Goal: Information Seeking & Learning: Learn about a topic

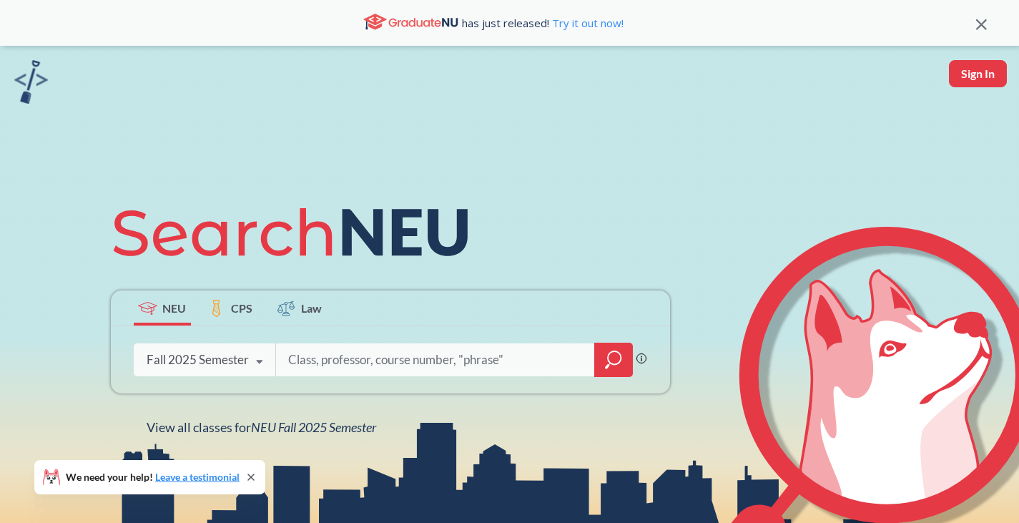
type input "d"
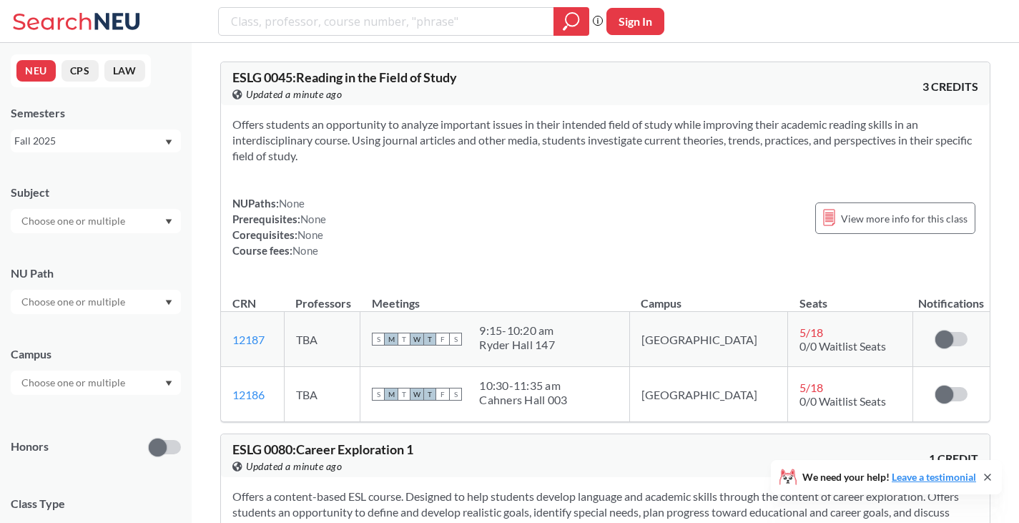
click at [110, 302] on input "text" at bounding box center [74, 301] width 120 height 17
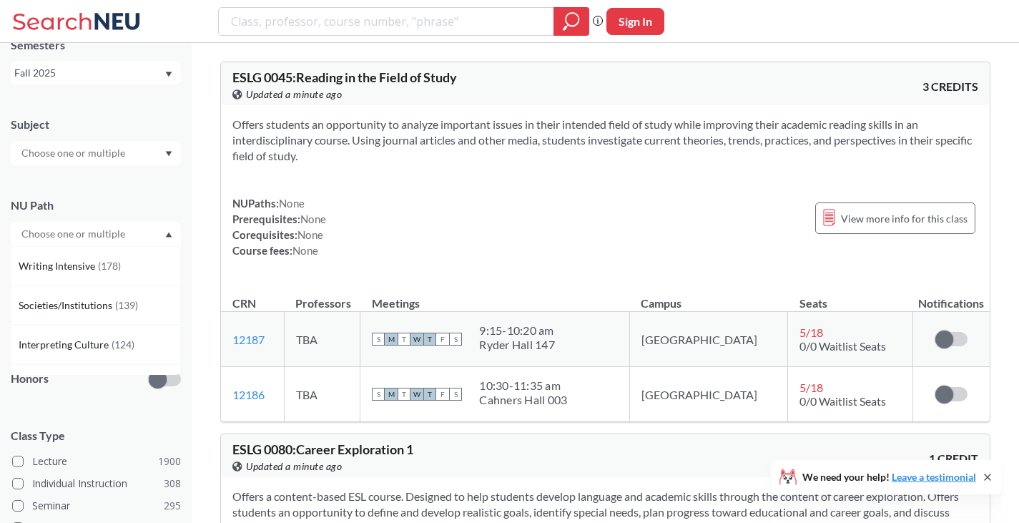
scroll to position [69, 0]
drag, startPoint x: 104, startPoint y: 333, endPoint x: 98, endPoint y: 327, distance: 9.1
click at [98, 327] on div "Interpreting Culture ( 124 )" at bounding box center [96, 342] width 170 height 39
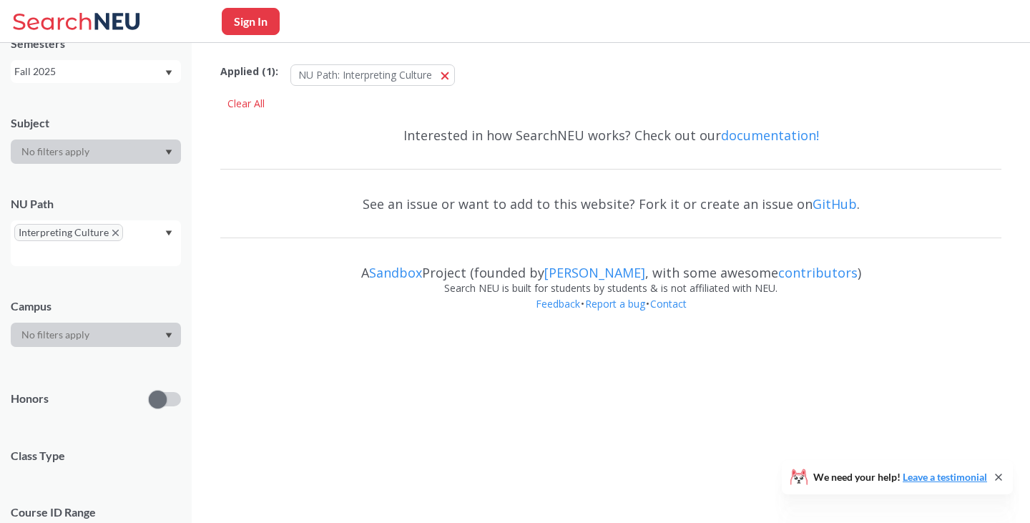
click at [98, 327] on div at bounding box center [96, 335] width 170 height 24
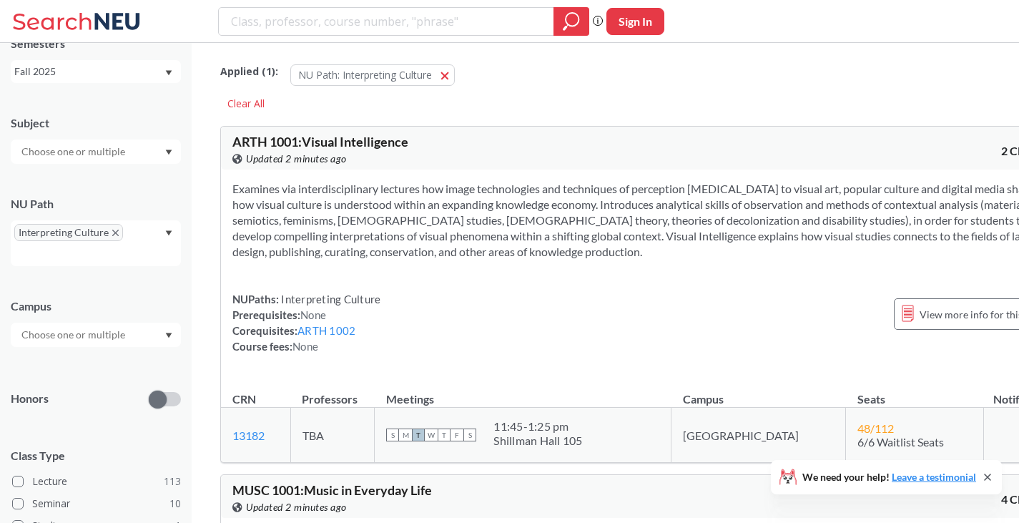
click at [125, 226] on div "Interpreting Culture" at bounding box center [96, 243] width 170 height 46
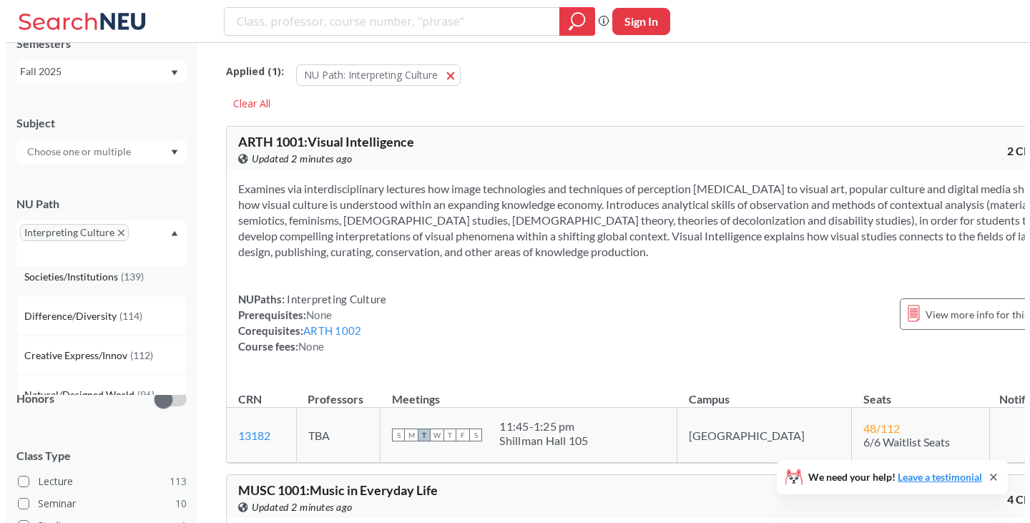
scroll to position [51, 0]
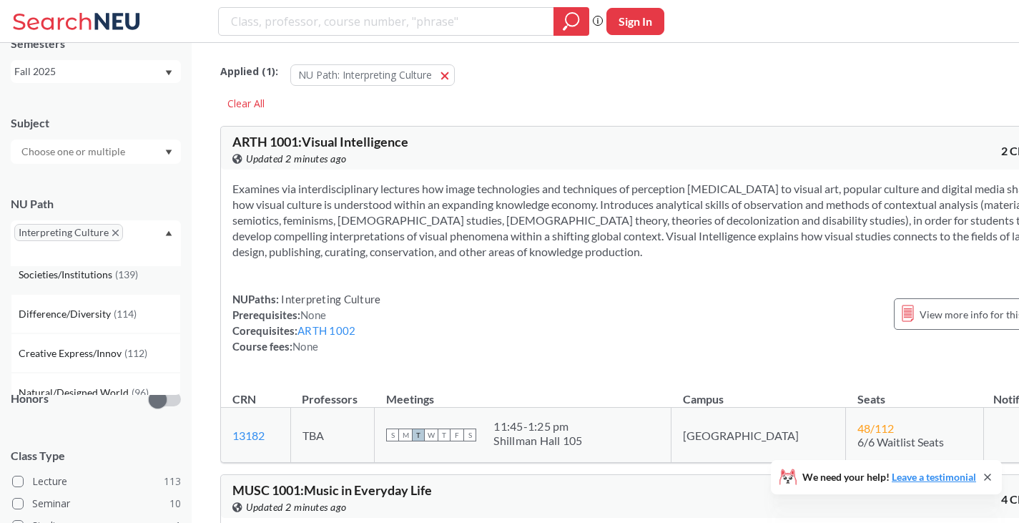
click at [96, 320] on span "Difference/Diversity" at bounding box center [66, 314] width 95 height 16
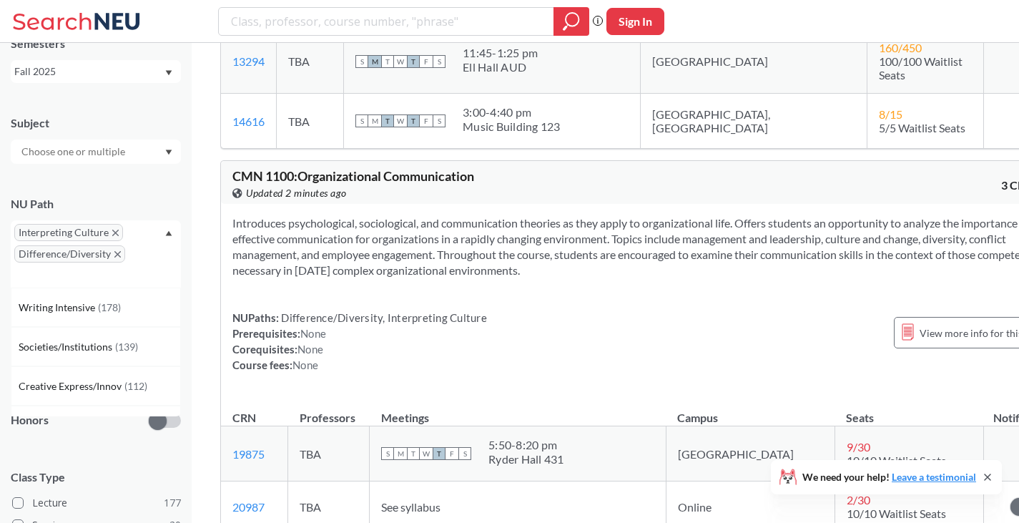
scroll to position [1086, 0]
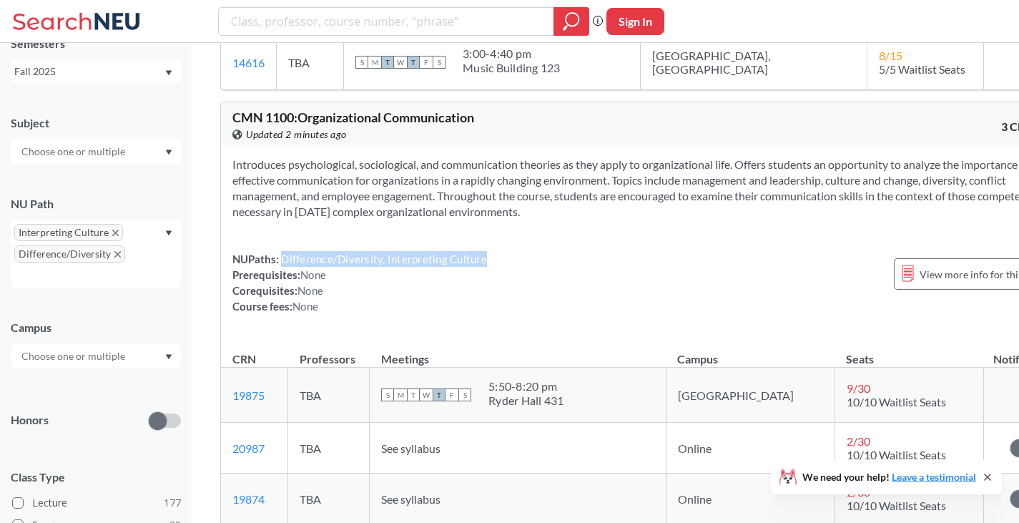
drag, startPoint x: 284, startPoint y: 265, endPoint x: 484, endPoint y: 263, distance: 200.2
click at [484, 263] on div "NUPaths: Difference/Diversity, Interpreting Culture Prerequisites: None Corequi…" at bounding box center [644, 282] width 825 height 63
copy span "Difference/Diversity, Interpreting Culture"
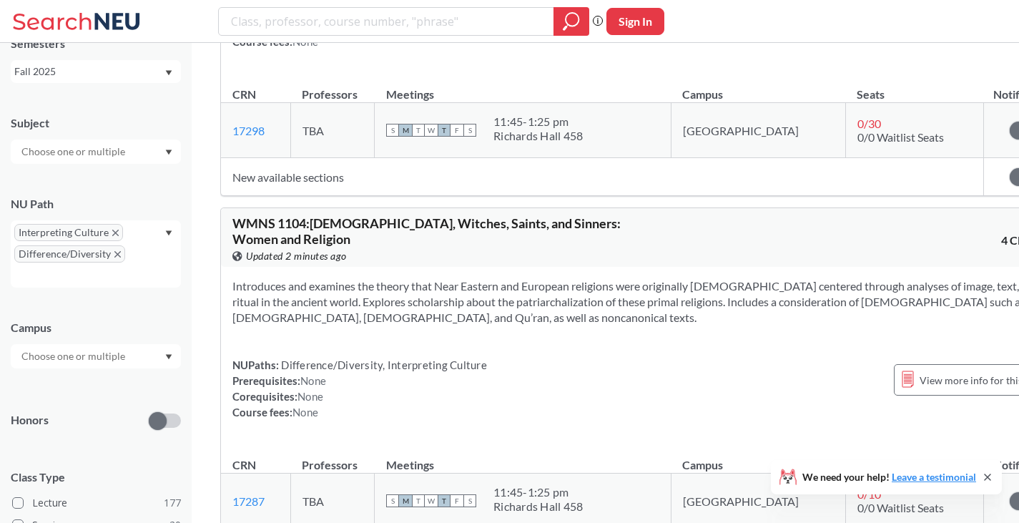
scroll to position [7600, 0]
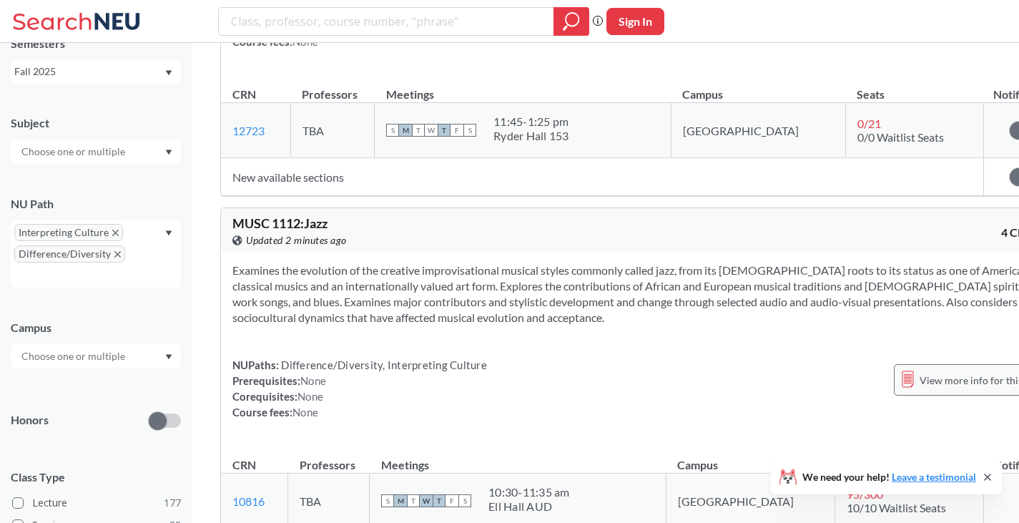
click at [920, 371] on span "View more info for this class" at bounding box center [983, 380] width 127 height 18
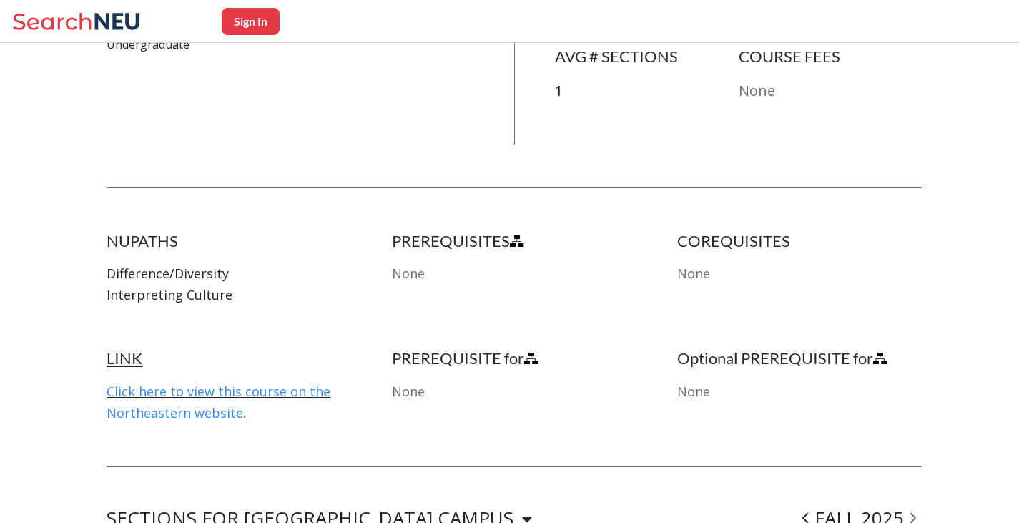
scroll to position [917, 0]
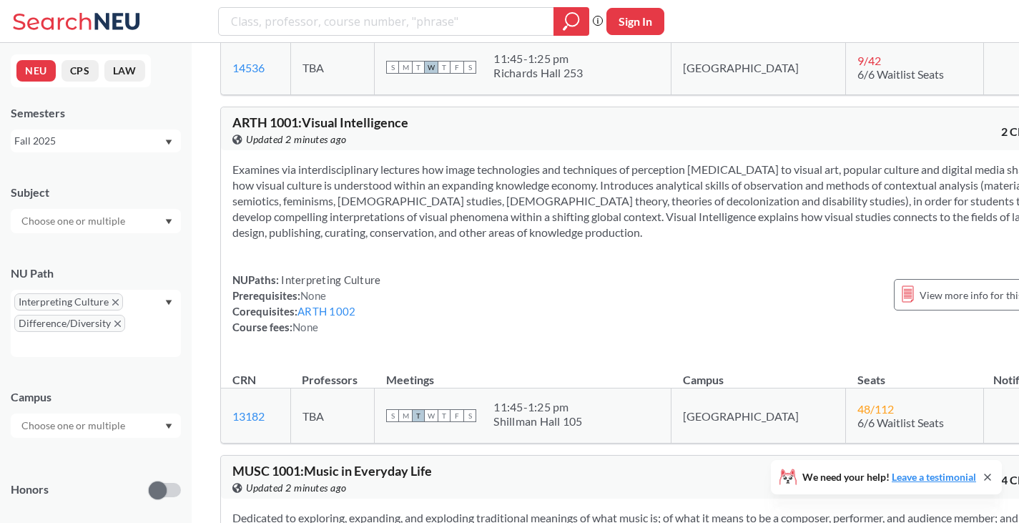
scroll to position [1090, 0]
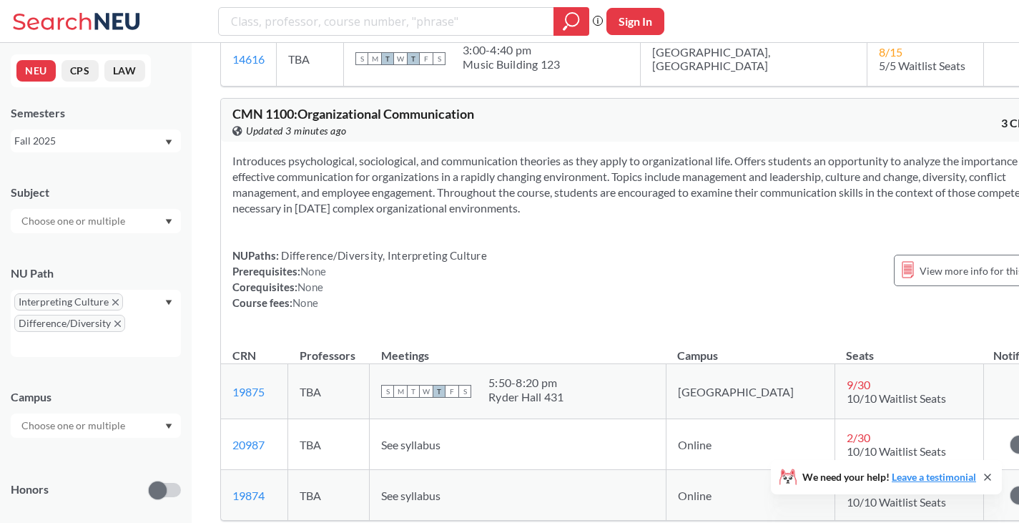
click at [94, 417] on input "text" at bounding box center [74, 425] width 120 height 17
click at [494, 310] on div "NUPaths: Difference/Diversity, Interpreting Culture Prerequisites: None Corequi…" at bounding box center [644, 278] width 825 height 63
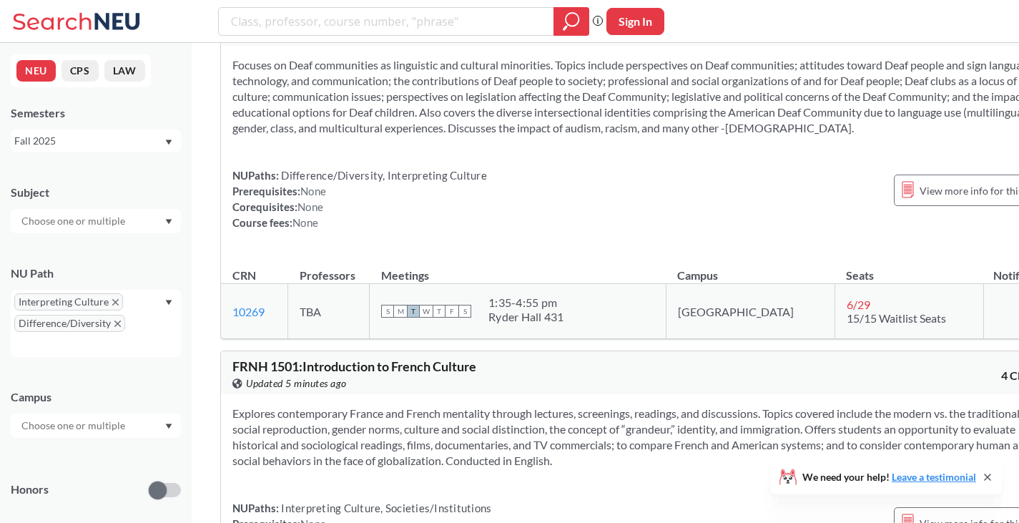
scroll to position [27478, 0]
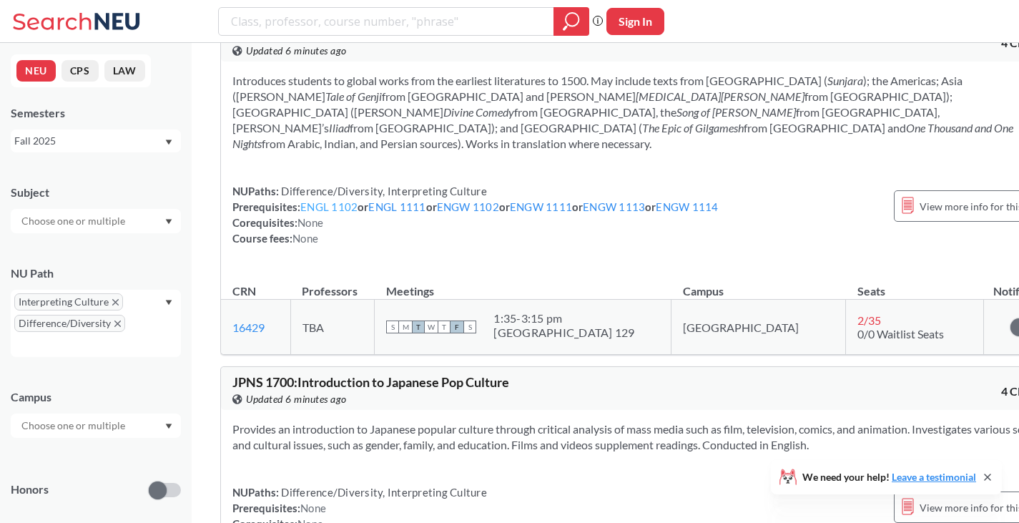
click at [340, 213] on link "ENGL 1102" at bounding box center [328, 206] width 57 height 13
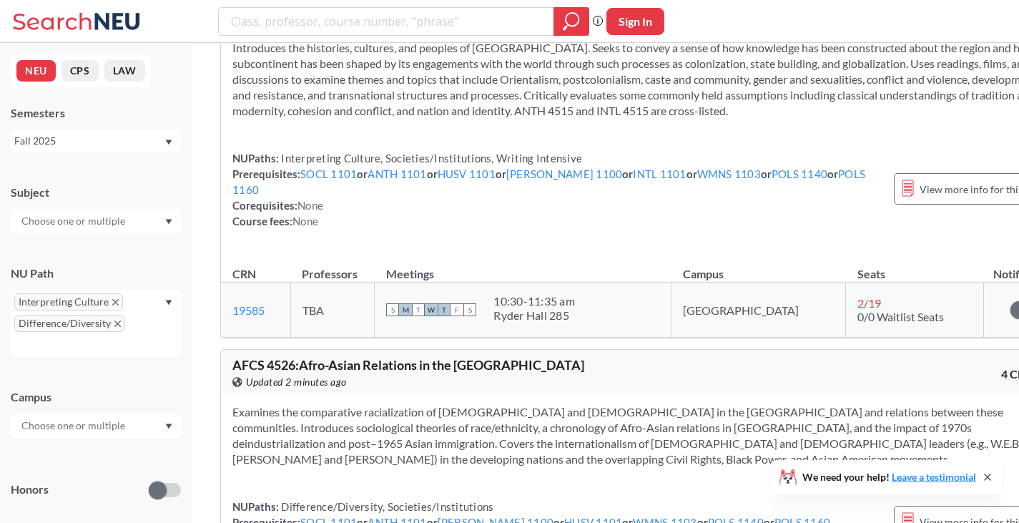
scroll to position [73118, 0]
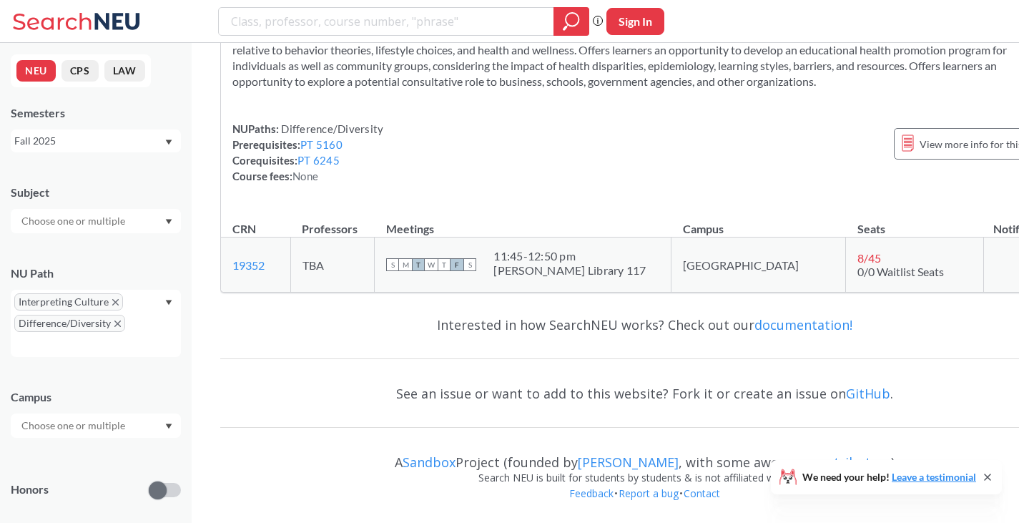
click at [900, 426] on div "Interested in how SearchNEU works? Check out our documentation! See an issue or…" at bounding box center [644, 413] width 849 height 219
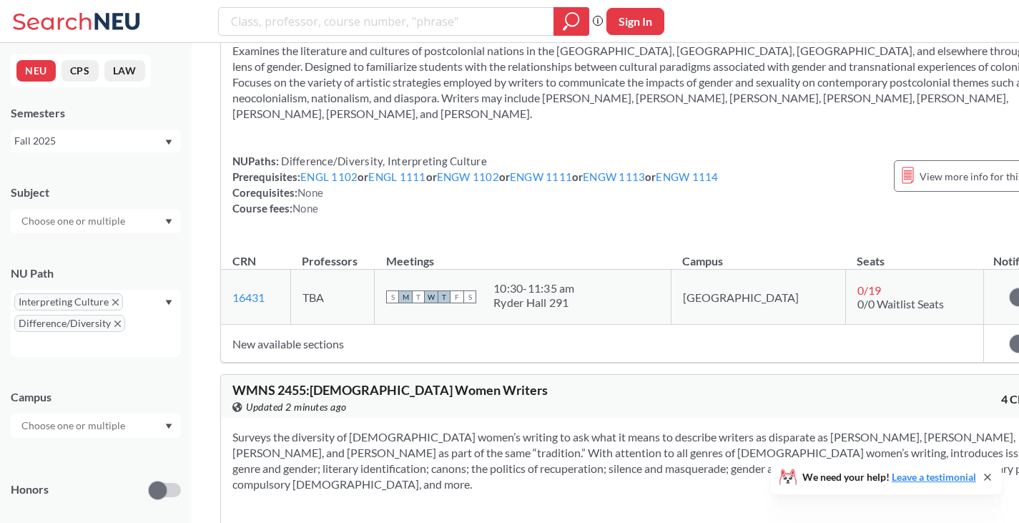
scroll to position [50166, 0]
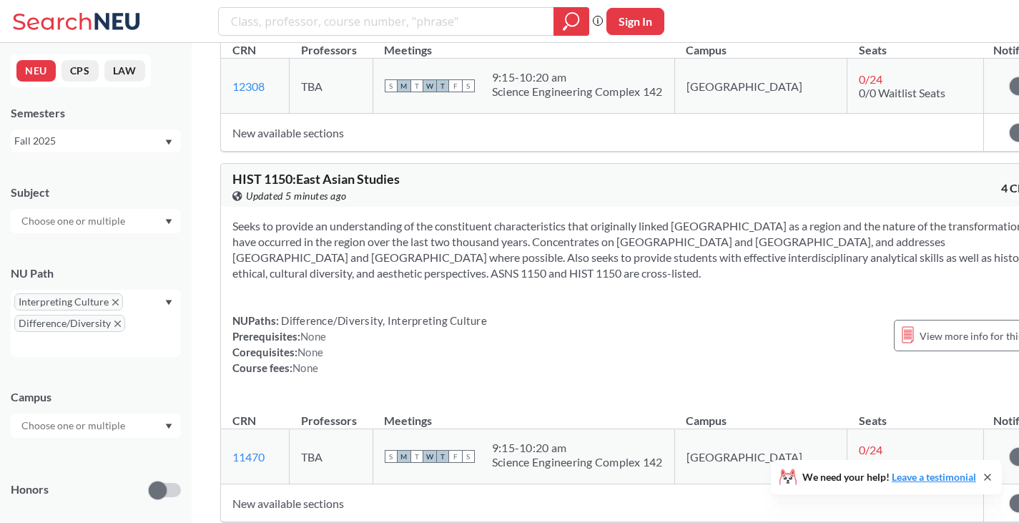
scroll to position [14985, 0]
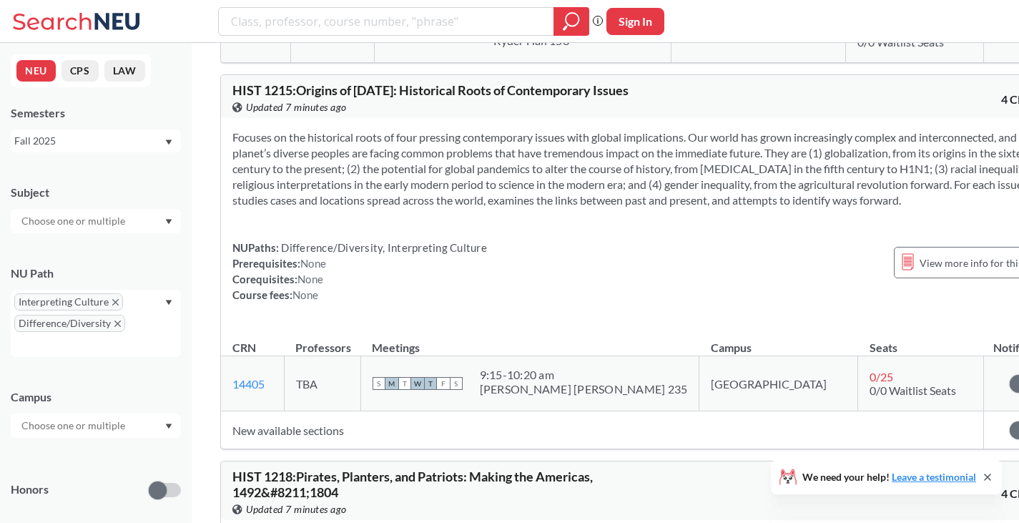
click at [608, 250] on div "Focuses on the historical roots of four pressing contemporary issues with globa…" at bounding box center [644, 221] width 847 height 207
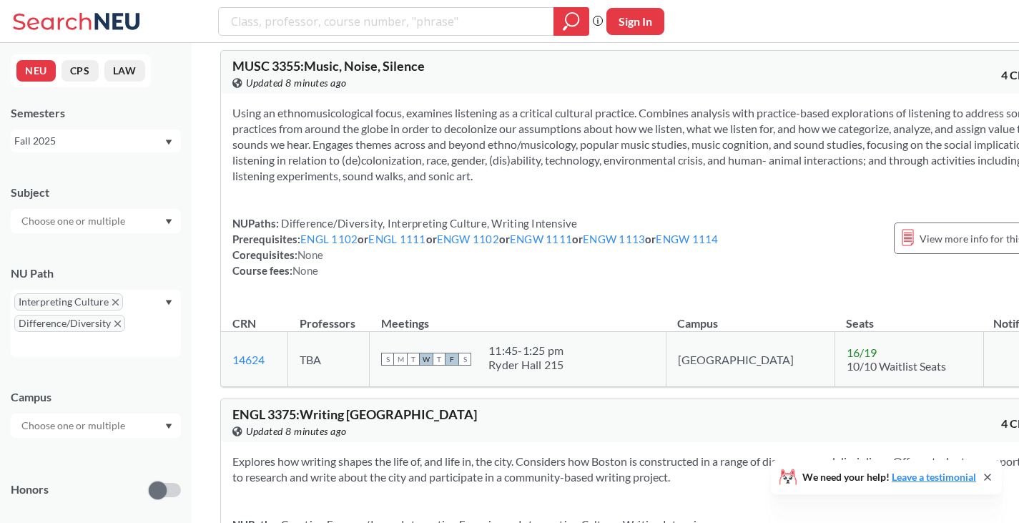
scroll to position [61234, 0]
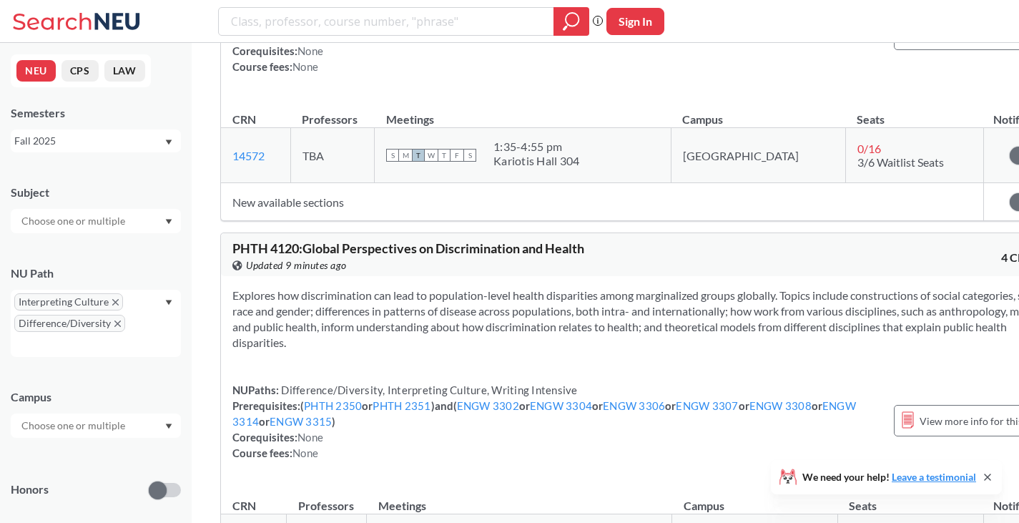
scroll to position [68486, 0]
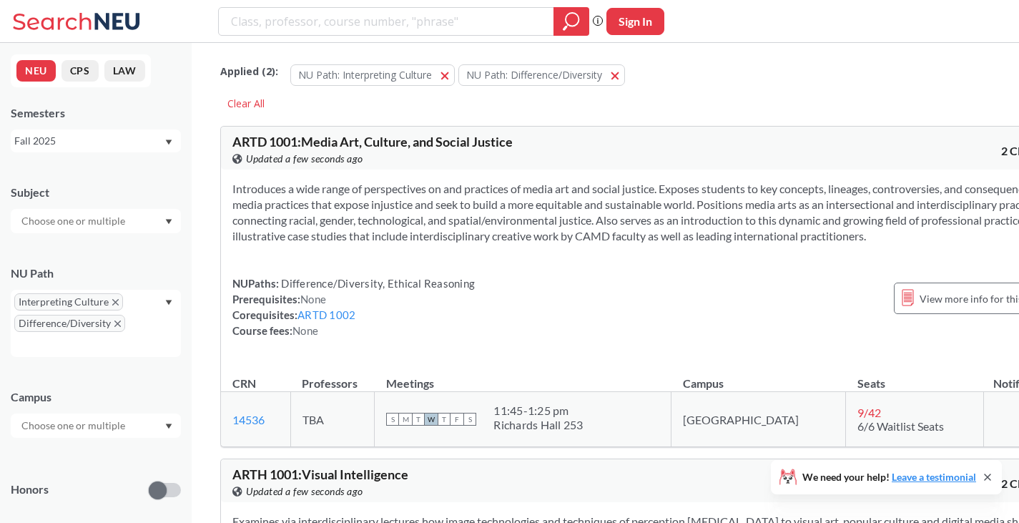
click at [367, 263] on div "Introduces a wide range of perspectives on and practices of media art and socia…" at bounding box center [644, 265] width 847 height 192
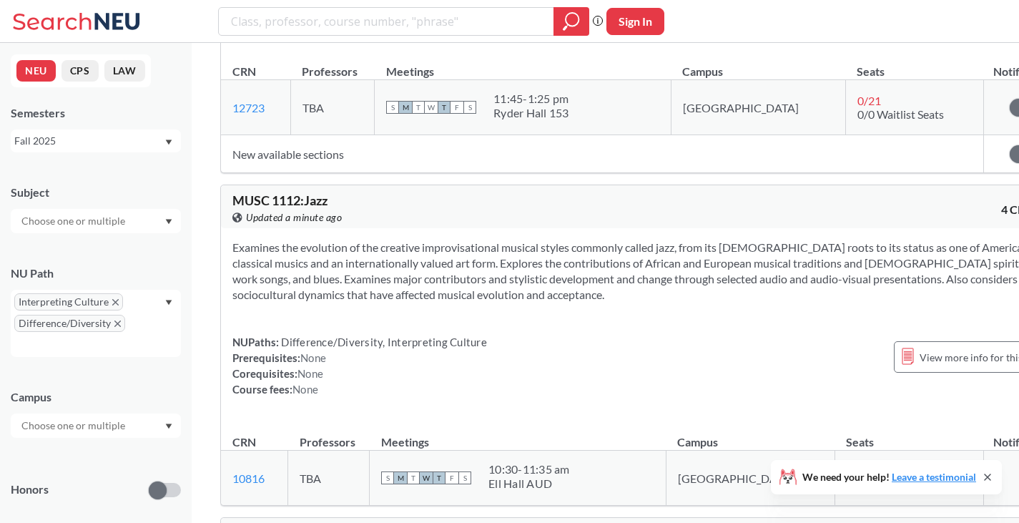
scroll to position [7584, 0]
click at [367, 335] on div "NUPaths: Difference/Diversity, Interpreting Culture Prerequisites: None Corequi…" at bounding box center [359, 366] width 255 height 63
